Goal: Information Seeking & Learning: Learn about a topic

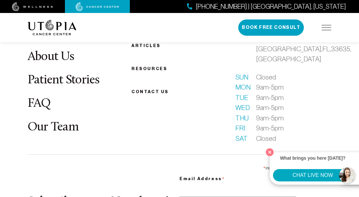
scroll to position [1708, 0]
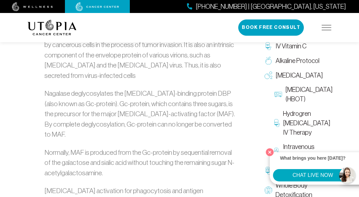
scroll to position [454, 0]
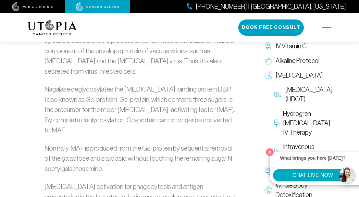
click at [324, 25] on img at bounding box center [326, 27] width 10 height 5
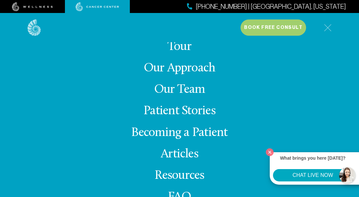
scroll to position [1708, 0]
click at [324, 26] on img at bounding box center [327, 27] width 7 height 7
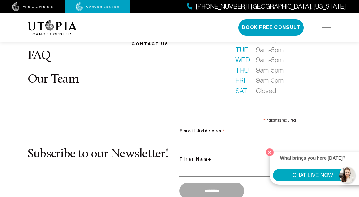
click at [324, 26] on img at bounding box center [326, 27] width 10 height 5
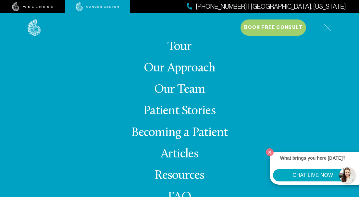
click at [324, 26] on img at bounding box center [327, 27] width 7 height 7
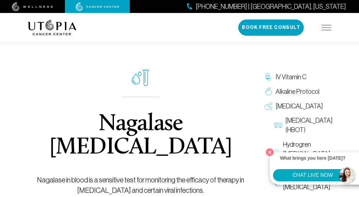
click at [323, 30] on div "[PHONE_NUMBER] | [GEOGRAPHIC_DATA], [US_STATE] Book Free Consult" at bounding box center [284, 27] width 93 height 16
click at [325, 29] on img at bounding box center [326, 27] width 10 height 5
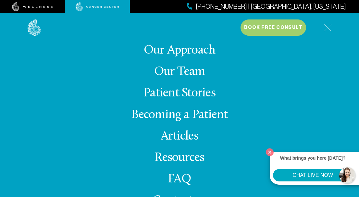
scroll to position [23, 0]
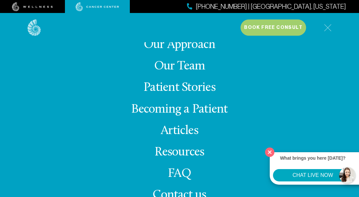
click at [268, 154] on button "Close" at bounding box center [269, 151] width 13 height 13
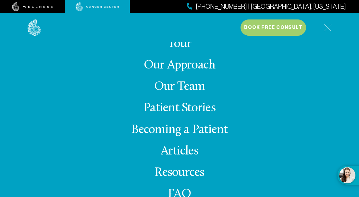
scroll to position [0, 0]
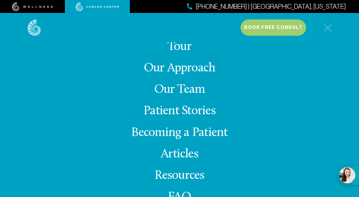
click at [326, 28] on img at bounding box center [327, 27] width 7 height 7
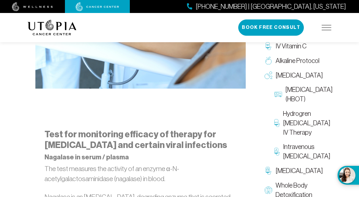
scroll to position [294, 0]
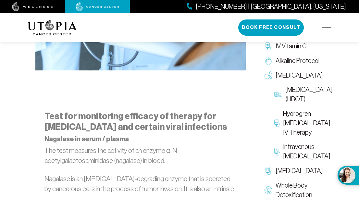
scroll to position [315, 0]
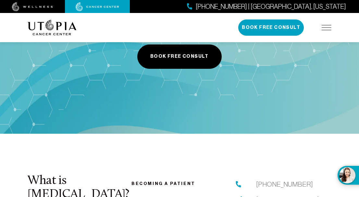
scroll to position [1530, 0]
